Goal: Book appointment/travel/reservation

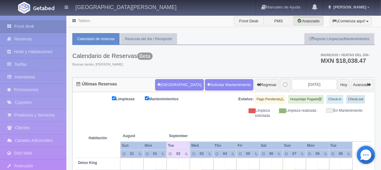
click at [158, 74] on div "Calendario de Reservas Beta Buenas tardes, Cinthia. Ingresos / Ventas del día *…" at bounding box center [223, 61] width 303 height 32
click at [170, 87] on button "[GEOGRAPHIC_DATA]" at bounding box center [179, 84] width 49 height 11
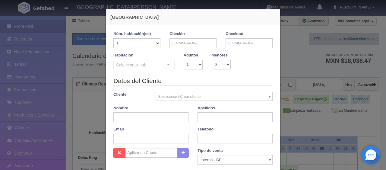
checkbox input "false"
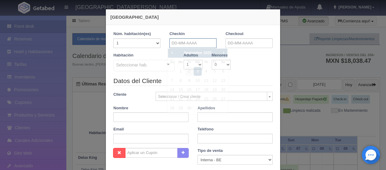
click at [189, 43] on input "text" at bounding box center [193, 43] width 47 height 10
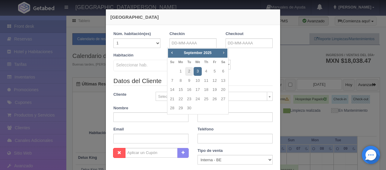
click at [221, 52] on span "Next" at bounding box center [223, 52] width 5 height 5
click at [199, 79] on link "8" at bounding box center [198, 80] width 8 height 9
type input "08-10-2025"
checkbox input "false"
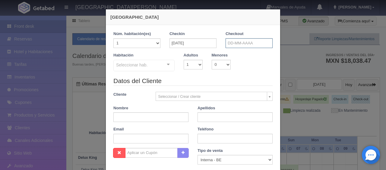
click at [244, 44] on input "text" at bounding box center [249, 43] width 47 height 10
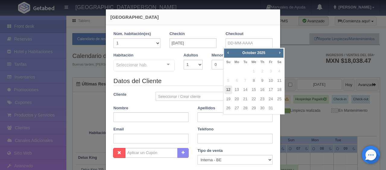
click at [230, 89] on link "12" at bounding box center [228, 89] width 8 height 9
type input "12-10-2025"
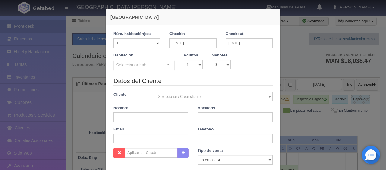
click at [164, 62] on div "Seleccionar hab. SUITE SUITE - Sin asignar SUITE 301 Habitación Personas con Mo…" at bounding box center [143, 66] width 61 height 12
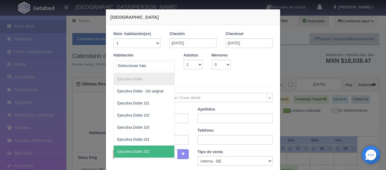
scroll to position [121, 0]
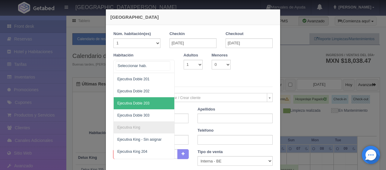
click at [143, 101] on span "Ejecutiva Doble 203" at bounding box center [133, 103] width 32 height 4
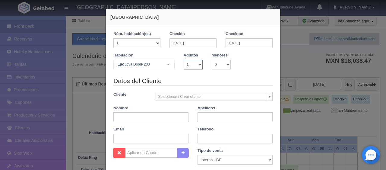
checkbox input "false"
click at [188, 63] on select "1 2 3 4 5 6 7 8 9 10" at bounding box center [193, 65] width 19 height 10
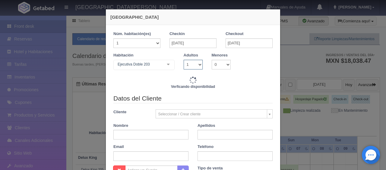
select select "3"
click at [184, 60] on select "1 2 3 4 5 6 7 8 9 10" at bounding box center [193, 65] width 19 height 10
checkbox input "false"
type input "5196.00"
checkbox input "false"
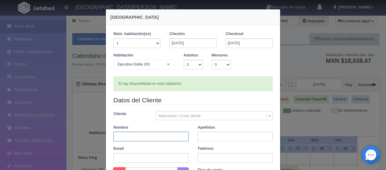
type input "7036.00"
checkbox input "false"
paste input "[PERSON_NAME]"
drag, startPoint x: 127, startPoint y: 137, endPoint x: 147, endPoint y: 141, distance: 20.1
click at [147, 141] on div "Datos del Cliente Cliente Seleccionar / Crear cliente Nuevo Cliente Adriana Nav…" at bounding box center [193, 131] width 168 height 71
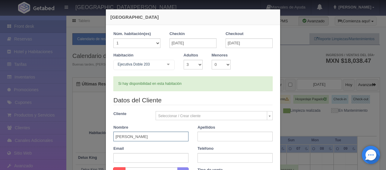
type input "Tiffany"
paste input "Cortes"
type input "Cortes"
paste input "1 8188147939"
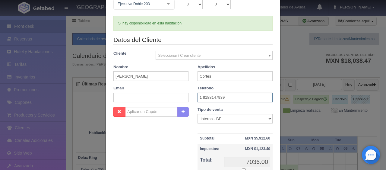
scroll to position [90, 0]
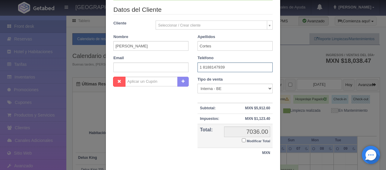
type input "1 8188147939"
click at [242, 139] on input "Modificar Total" at bounding box center [244, 140] width 4 height 4
checkbox input "true"
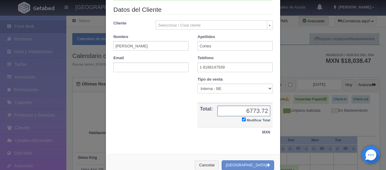
type input "6773.72"
click at [241, 86] on select "Correo Electronico Interna - BE Llamada OTA Externa Otro WALK IN" at bounding box center [235, 89] width 75 height 10
select select "extota"
click at [198, 84] on select "Correo Electronico Interna - BE Llamada OTA Externa Otro WALK IN" at bounding box center [235, 89] width 75 height 10
click at [253, 164] on button "[GEOGRAPHIC_DATA]" at bounding box center [248, 165] width 52 height 10
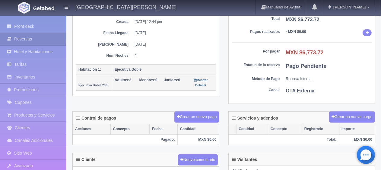
scroll to position [151, 0]
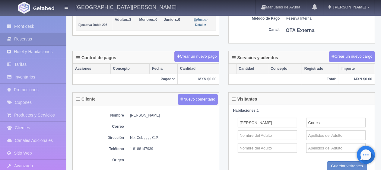
drag, startPoint x: 129, startPoint y: 114, endPoint x: 153, endPoint y: 113, distance: 23.6
click at [153, 113] on dl "Nombre [PERSON_NAME]" at bounding box center [146, 115] width 140 height 5
copy dd "[PERSON_NAME]"
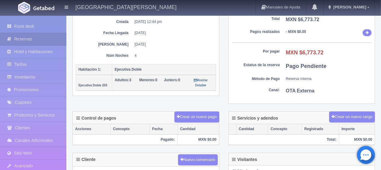
scroll to position [60, 0]
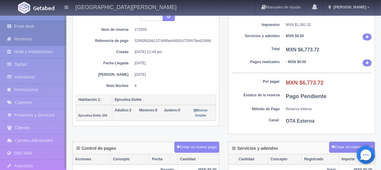
click at [26, 30] on link "Front desk" at bounding box center [33, 26] width 66 height 12
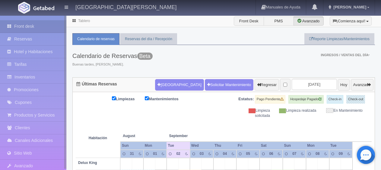
click at [37, 44] on link "Reservas" at bounding box center [33, 39] width 66 height 12
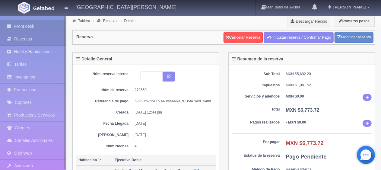
click at [16, 30] on link "Front desk" at bounding box center [33, 26] width 66 height 12
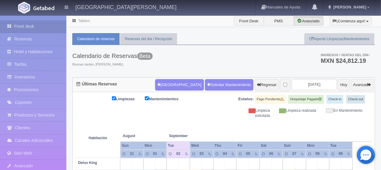
scroll to position [121, 0]
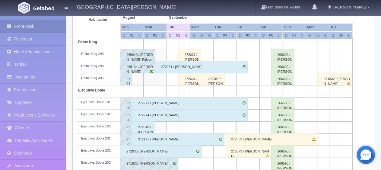
click at [147, 125] on div "272548 / [PERSON_NAME]" at bounding box center [143, 127] width 23 height 12
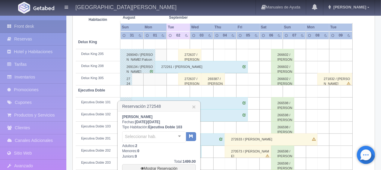
scroll to position [181, 0]
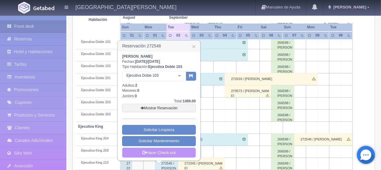
click at [170, 152] on link "Hacer Check-out" at bounding box center [159, 152] width 74 height 10
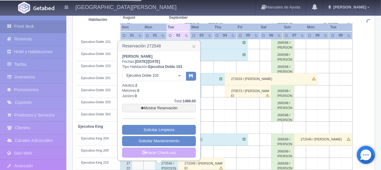
scroll to position [151, 0]
